Goal: Transaction & Acquisition: Purchase product/service

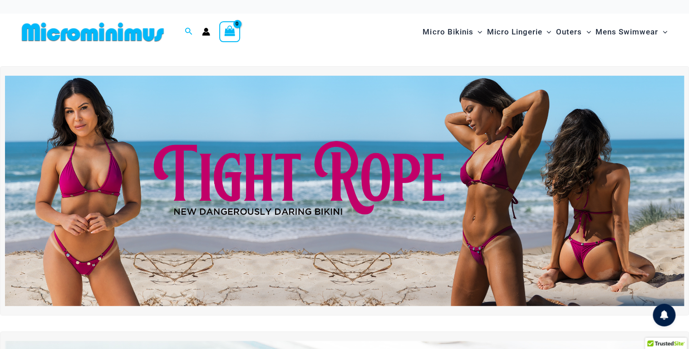
type input "*********"
click at [352, 42] on div "Micro Bikinis Menu Toggle Sexy Bikini Sets Bikini Tops Bikini Bottoms Menu Togg…" at bounding box center [502, 32] width 337 height 37
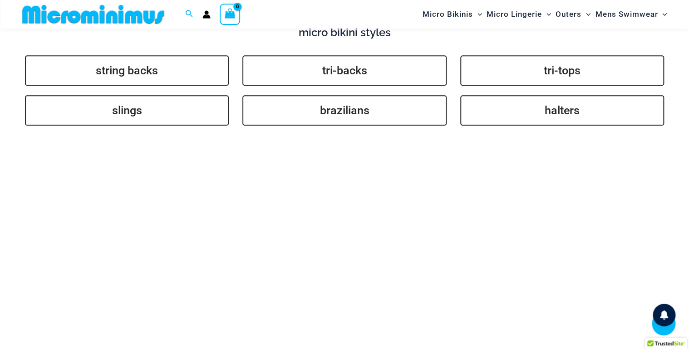
scroll to position [2122, 0]
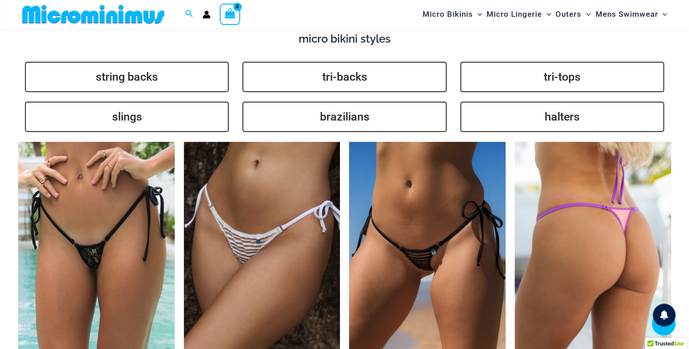
click at [590, 224] on img at bounding box center [593, 259] width 157 height 235
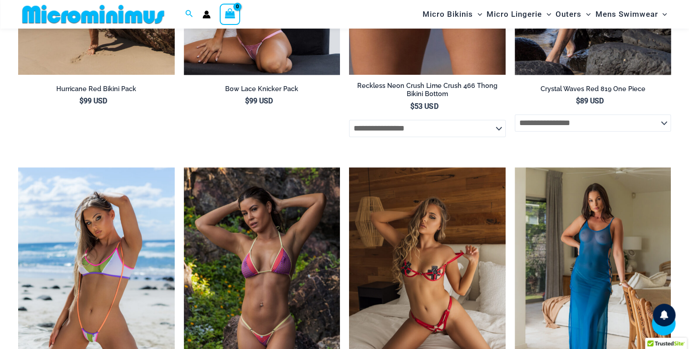
scroll to position [2439, 0]
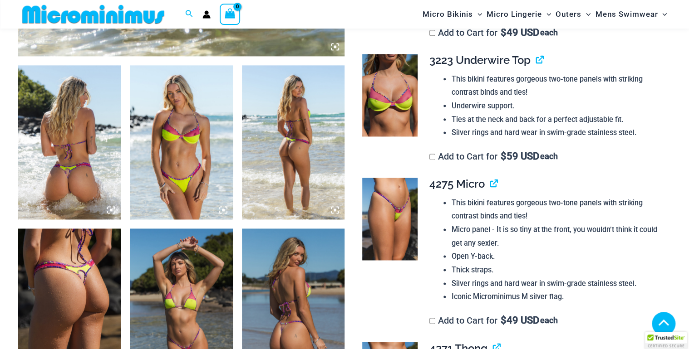
scroll to position [519, 0]
click at [305, 162] on img at bounding box center [293, 142] width 103 height 154
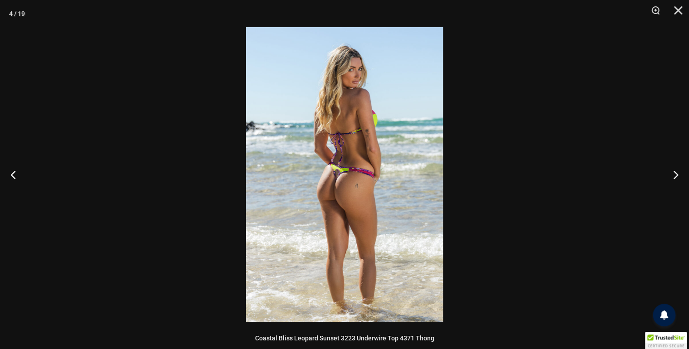
click at [246, 27] on div at bounding box center [246, 27] width 0 height 0
click at [305, 162] on img at bounding box center [344, 174] width 197 height 295
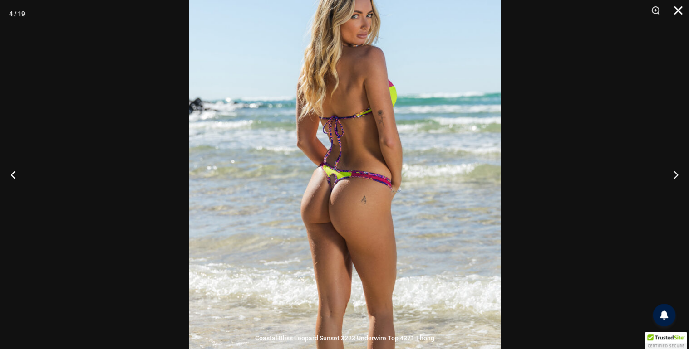
click at [677, 9] on button "Close" at bounding box center [674, 13] width 23 height 27
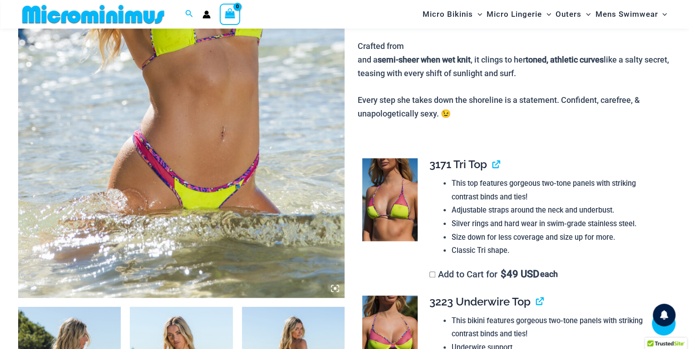
scroll to position [281, 0]
